Goal: Task Accomplishment & Management: Complete application form

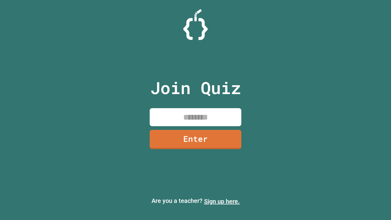
click at [222, 201] on link "Sign up here." at bounding box center [222, 200] width 36 height 7
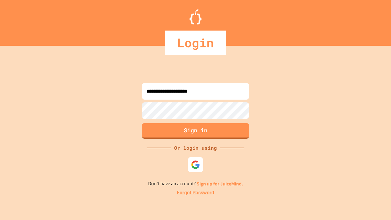
type input "**********"
